Goal: Task Accomplishment & Management: Use online tool/utility

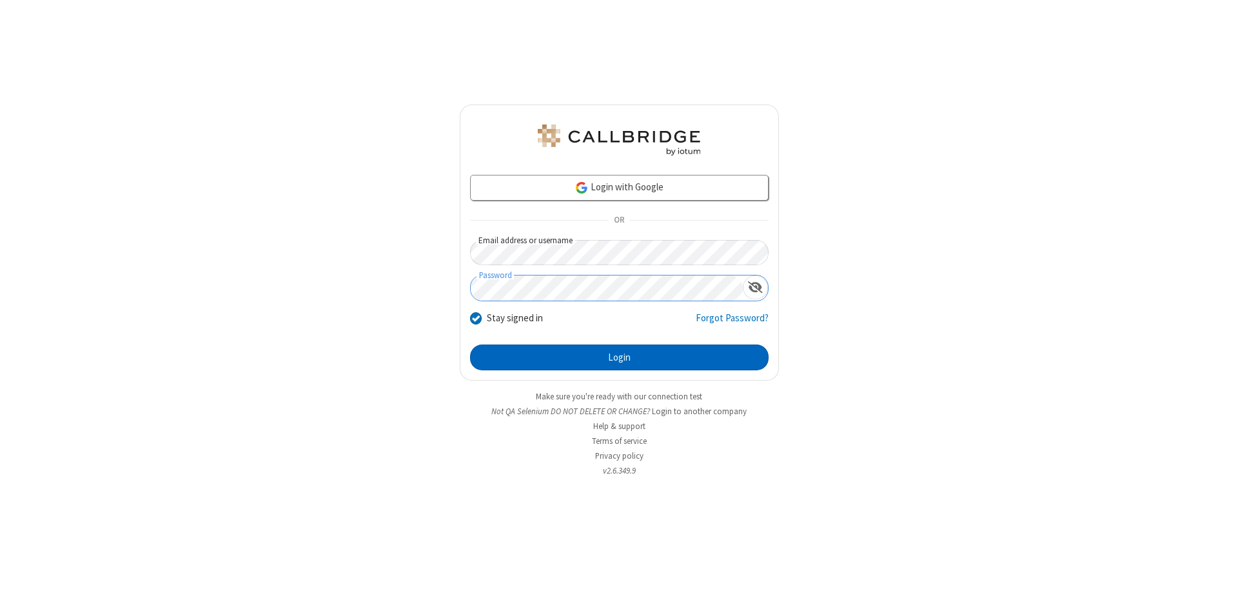
click at [619, 357] on button "Login" at bounding box center [619, 357] width 299 height 26
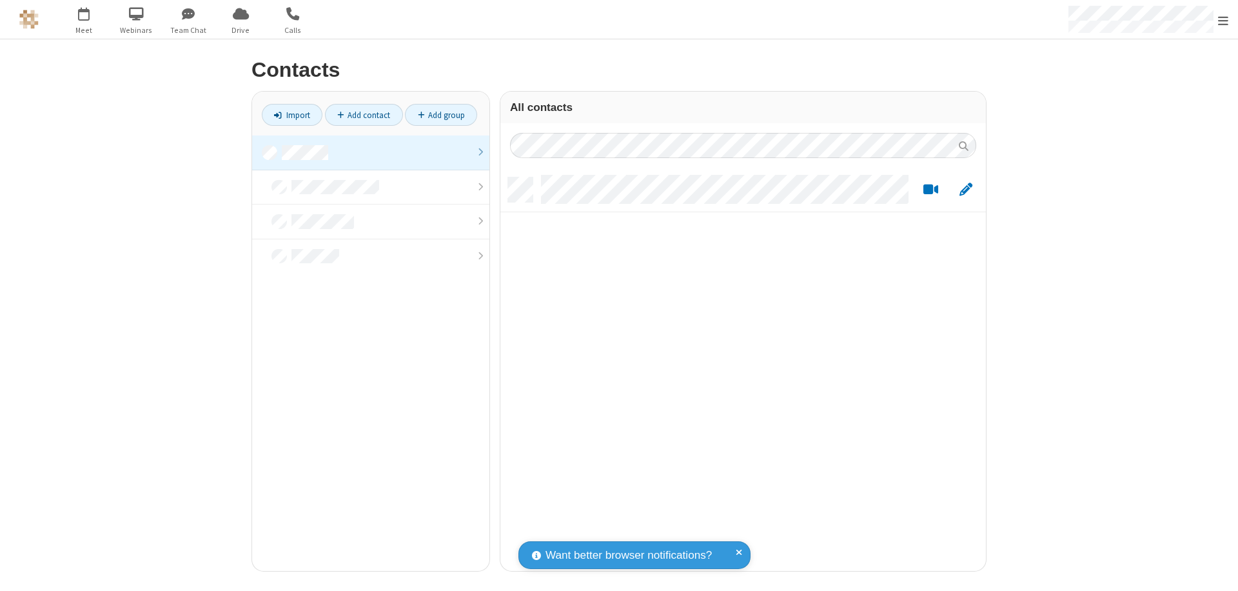
scroll to position [393, 476]
click at [371, 152] on link at bounding box center [370, 152] width 237 height 35
click at [292, 115] on link "Import" at bounding box center [292, 115] width 61 height 22
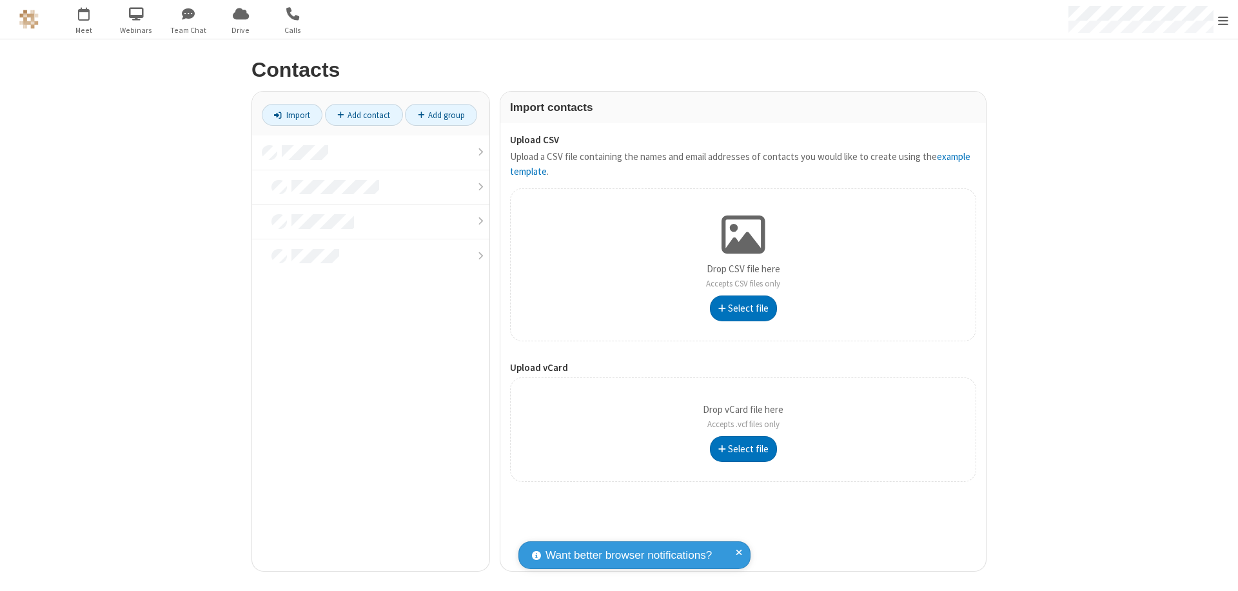
type input "C:\fakepath\contacts.vcf"
click at [371, 152] on link at bounding box center [370, 152] width 237 height 35
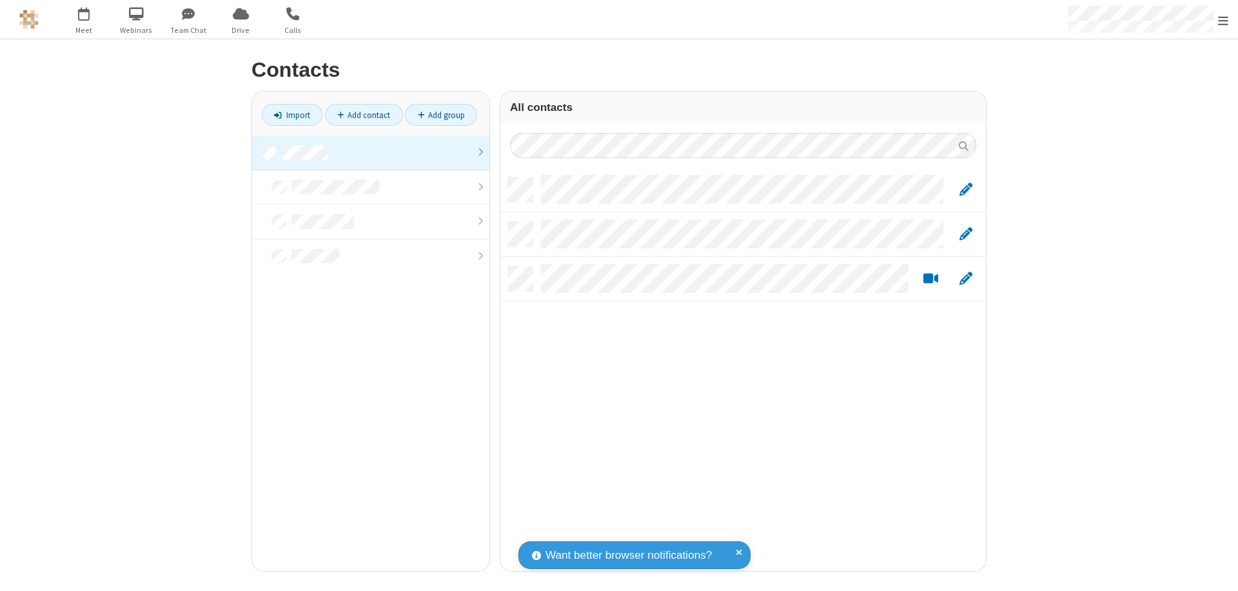
scroll to position [393, 476]
